Goal: Register for event/course

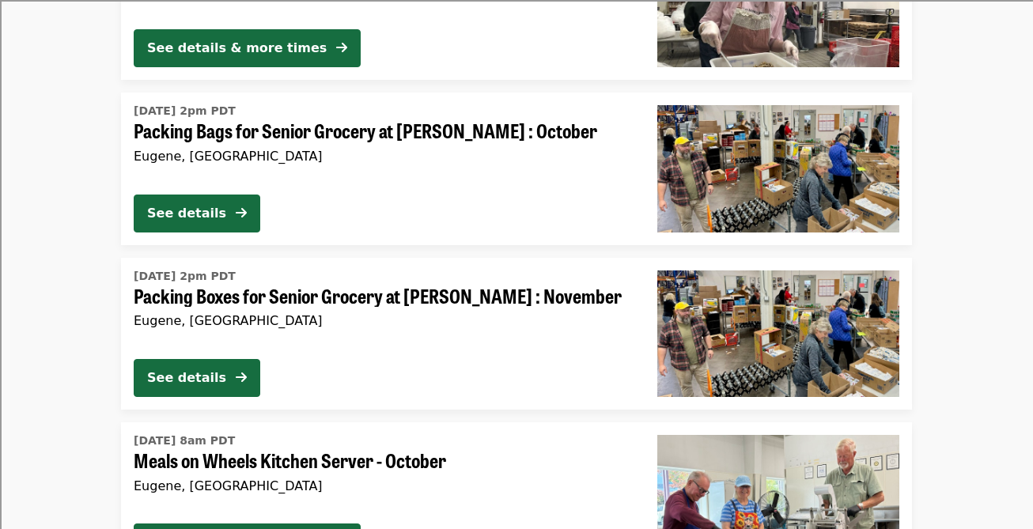
scroll to position [2128, 0]
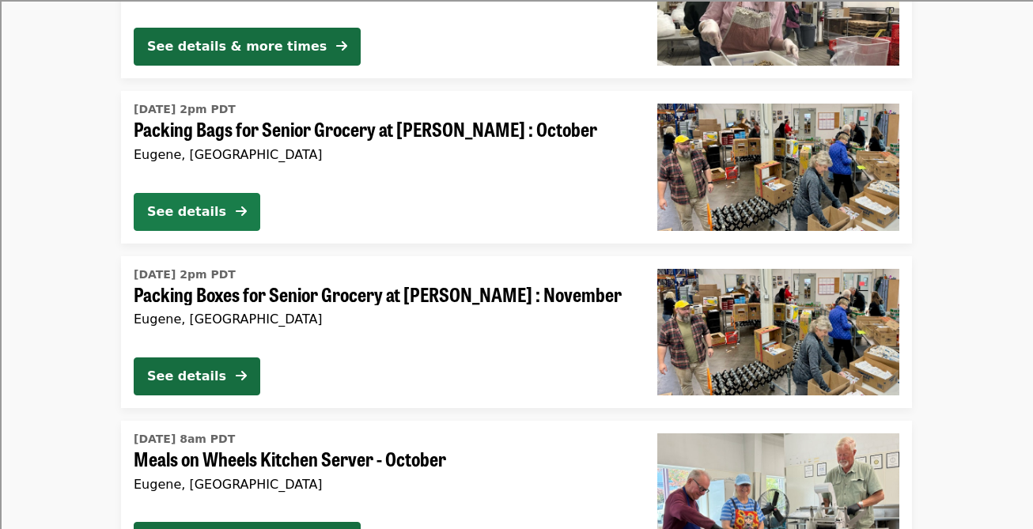
click at [227, 213] on button "See details" at bounding box center [197, 212] width 126 height 38
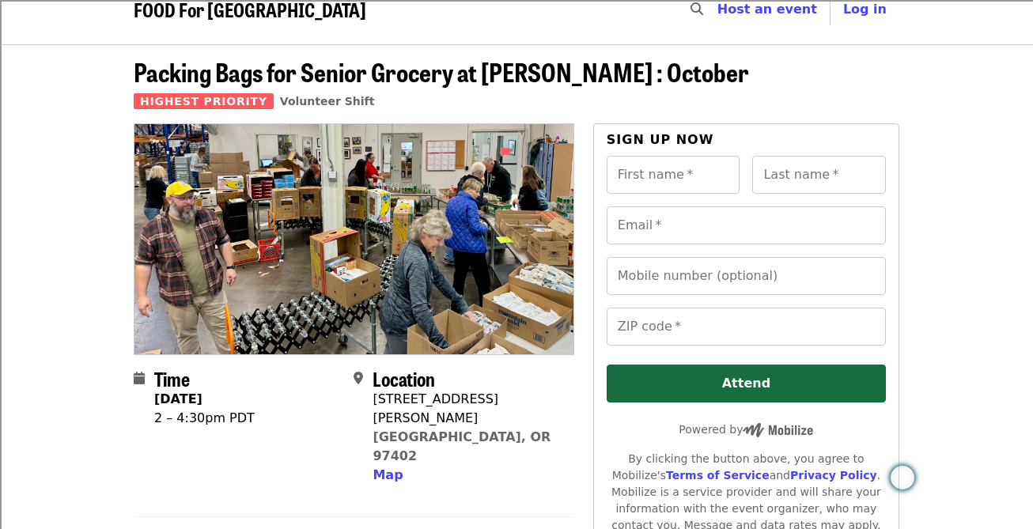
scroll to position [21, 0]
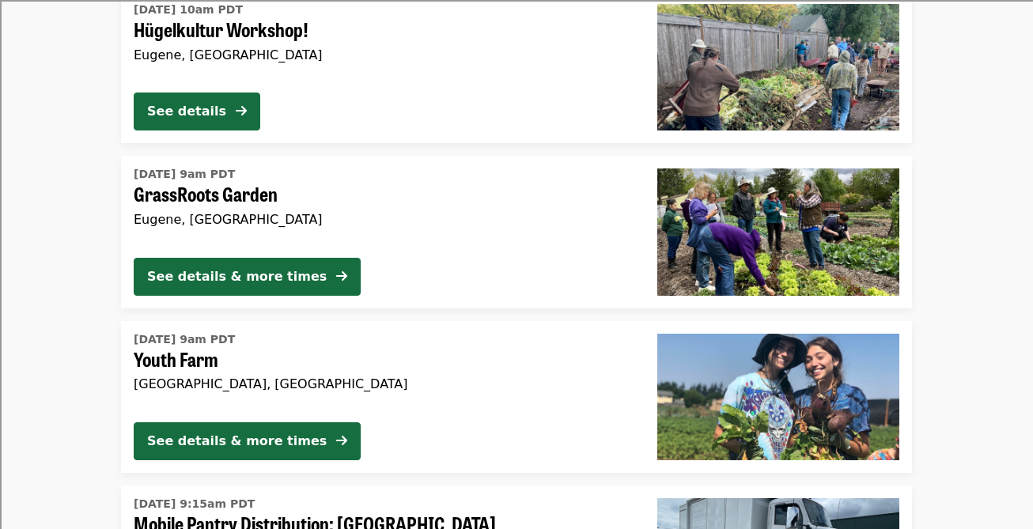
scroll to position [4223, 0]
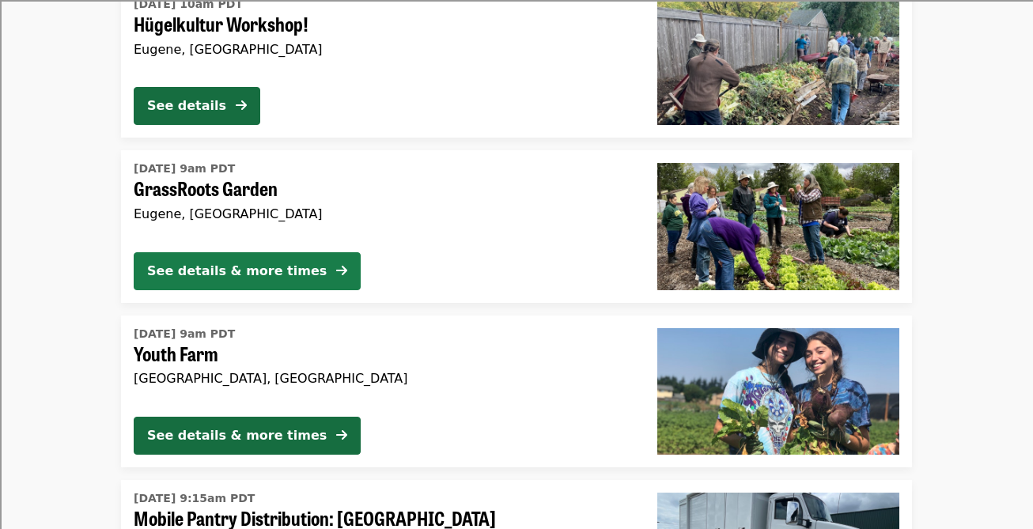
click at [274, 269] on div "See details & more times" at bounding box center [236, 271] width 179 height 19
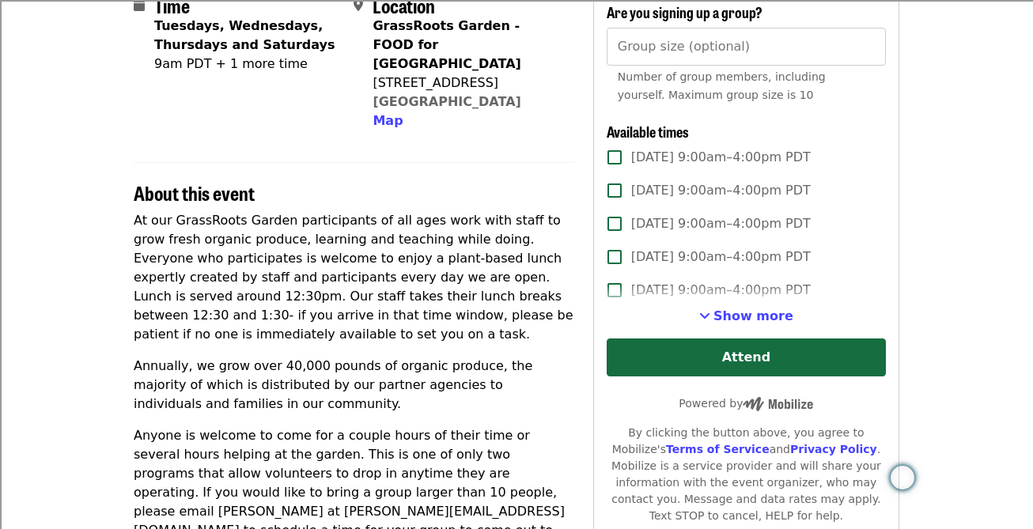
scroll to position [405, 0]
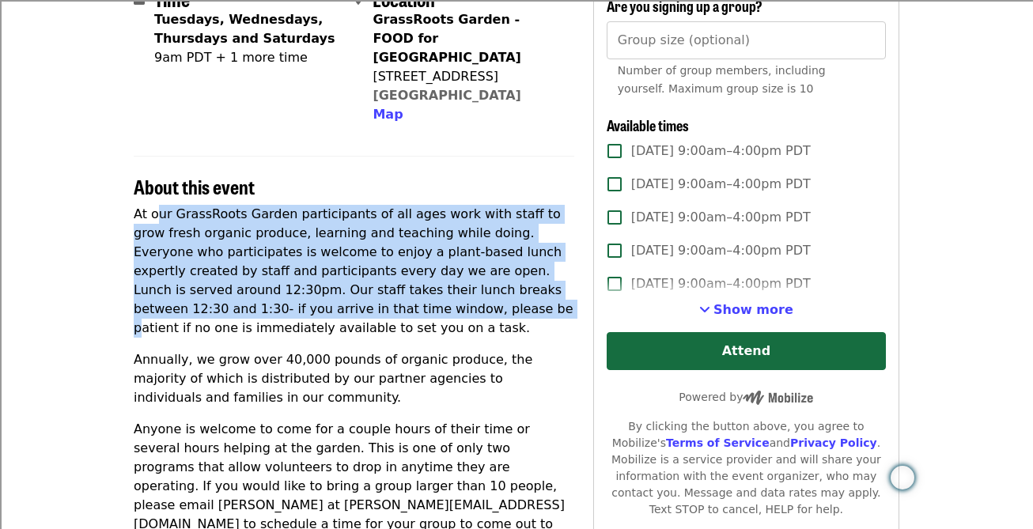
drag, startPoint x: 157, startPoint y: 194, endPoint x: 353, endPoint y: 299, distance: 221.4
click at [353, 299] on p "At our GrassRoots Garden participants of all ages work with staff to grow fresh…" at bounding box center [354, 271] width 440 height 133
click at [375, 233] on p "At our GrassRoots Garden participants of all ages work with staff to grow fresh…" at bounding box center [354, 271] width 440 height 133
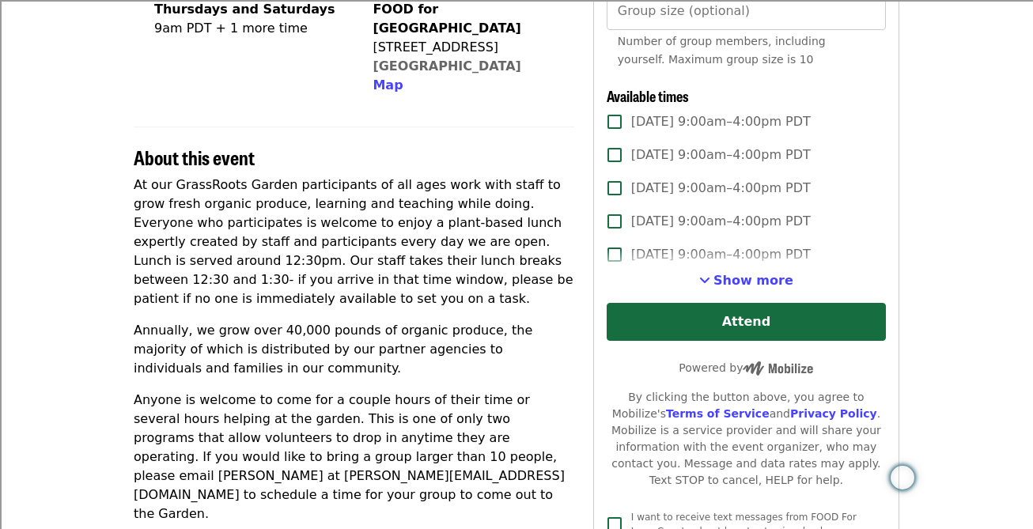
scroll to position [439, 0]
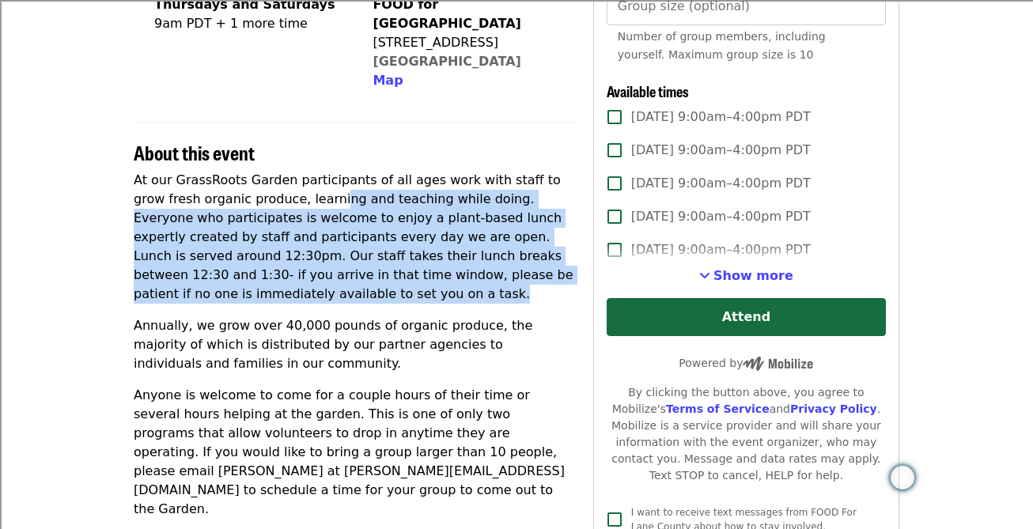
drag, startPoint x: 299, startPoint y: 188, endPoint x: 386, endPoint y: 272, distance: 120.8
click at [386, 272] on p "At our GrassRoots Garden participants of all ages work with staff to grow fresh…" at bounding box center [354, 237] width 440 height 133
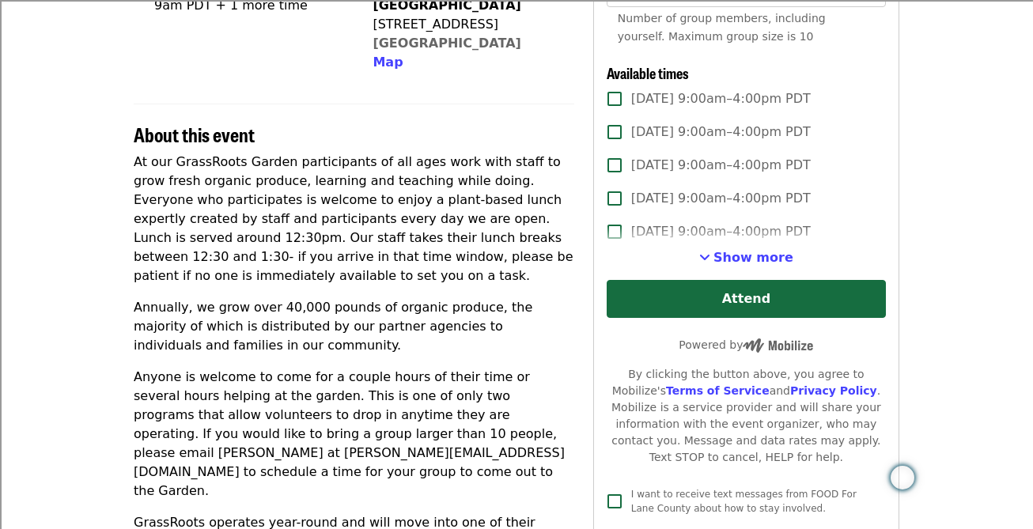
scroll to position [460, 0]
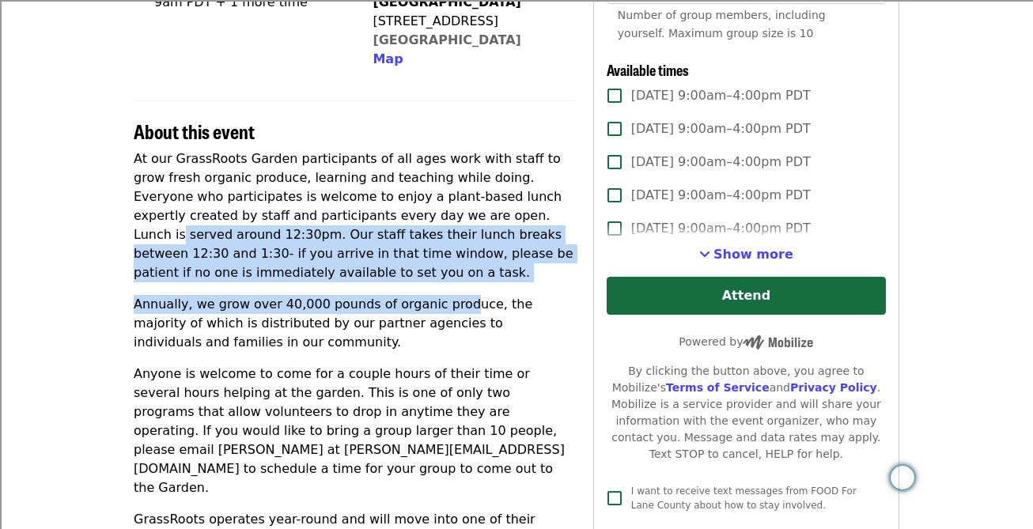
drag, startPoint x: 441, startPoint y: 190, endPoint x: 449, endPoint y: 310, distance: 120.4
click at [449, 309] on div "At our GrassRoots Garden participants of all ages work with staff to grow fresh…" at bounding box center [354, 427] width 440 height 557
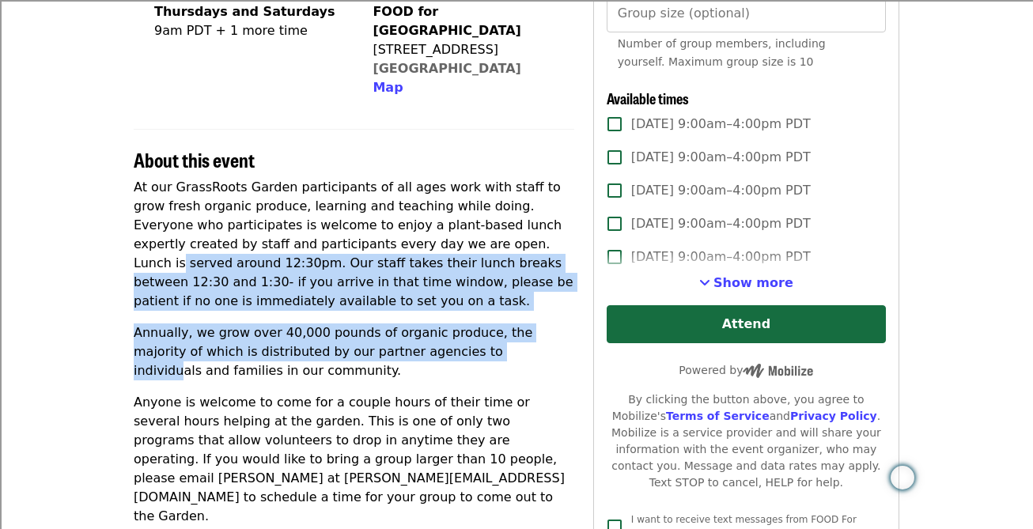
scroll to position [429, 0]
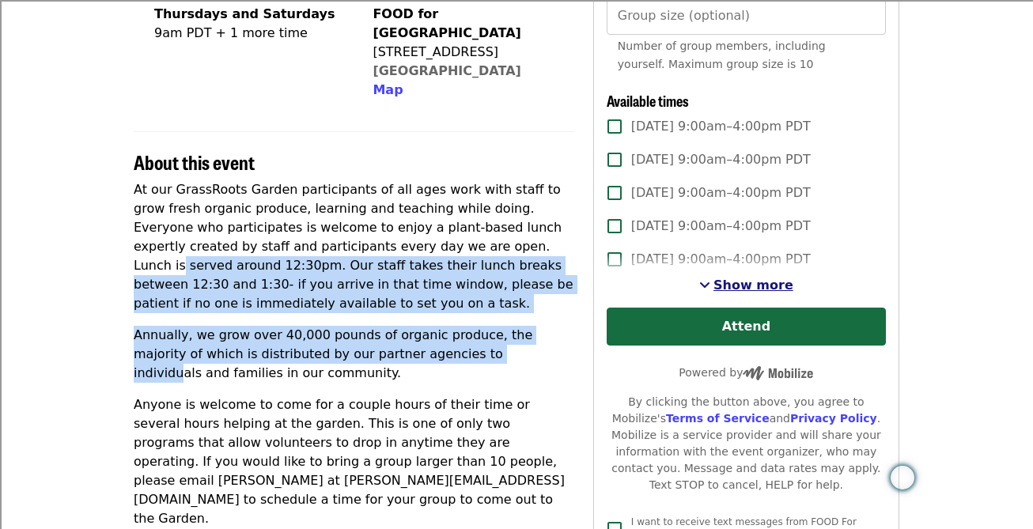
click at [726, 289] on span "Show more" at bounding box center [753, 285] width 80 height 15
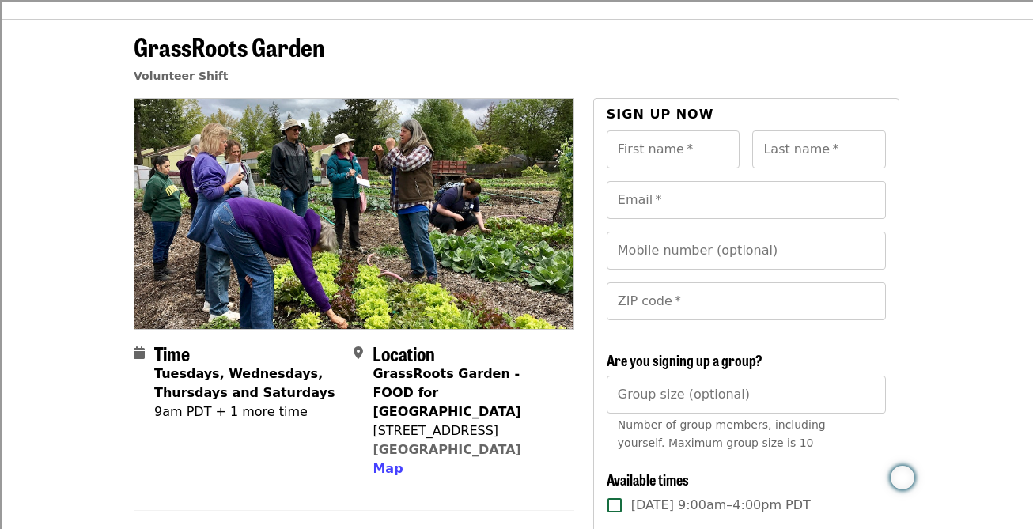
scroll to position [47, 0]
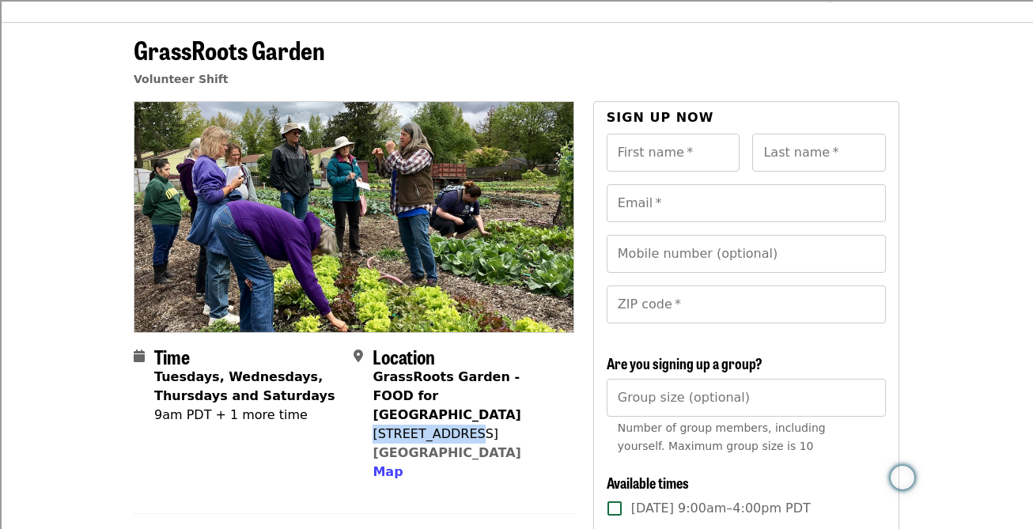
drag, startPoint x: 373, startPoint y: 413, endPoint x: 480, endPoint y: 414, distance: 106.7
click at [480, 425] on div "[STREET_ADDRESS]" at bounding box center [466, 434] width 188 height 19
copy div "[STREET_ADDRESS]"
